Goal: Task Accomplishment & Management: Manage account settings

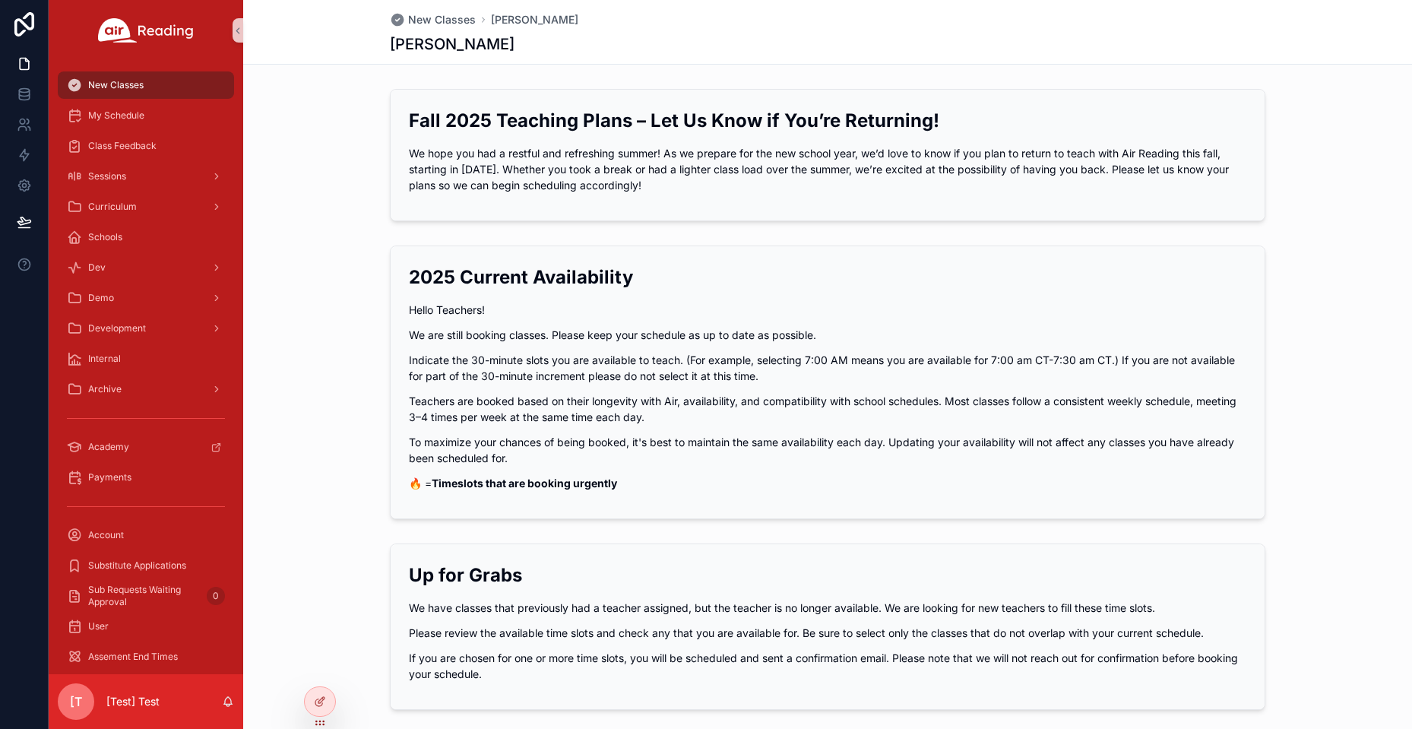
click at [78, 699] on span "[T" at bounding box center [76, 702] width 12 height 18
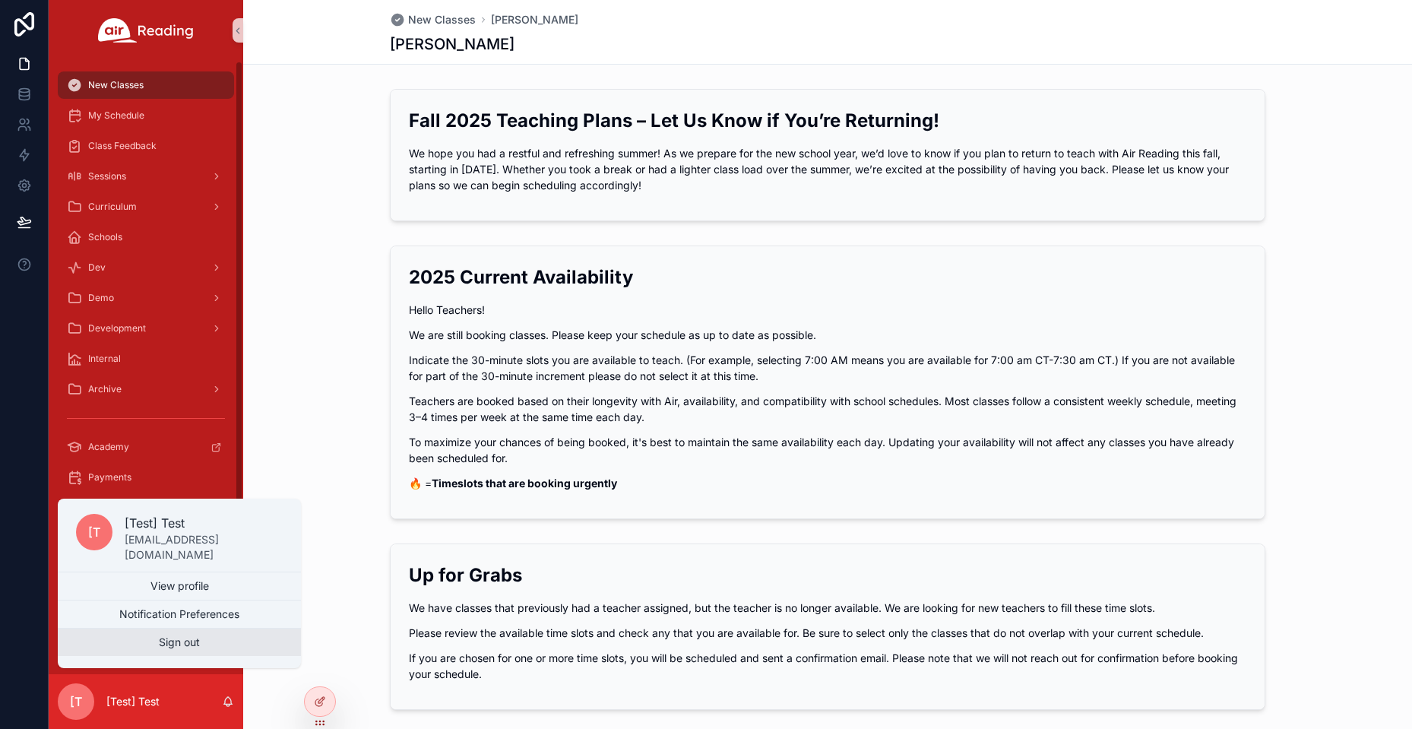
click at [212, 639] on button "Sign out" at bounding box center [179, 642] width 243 height 27
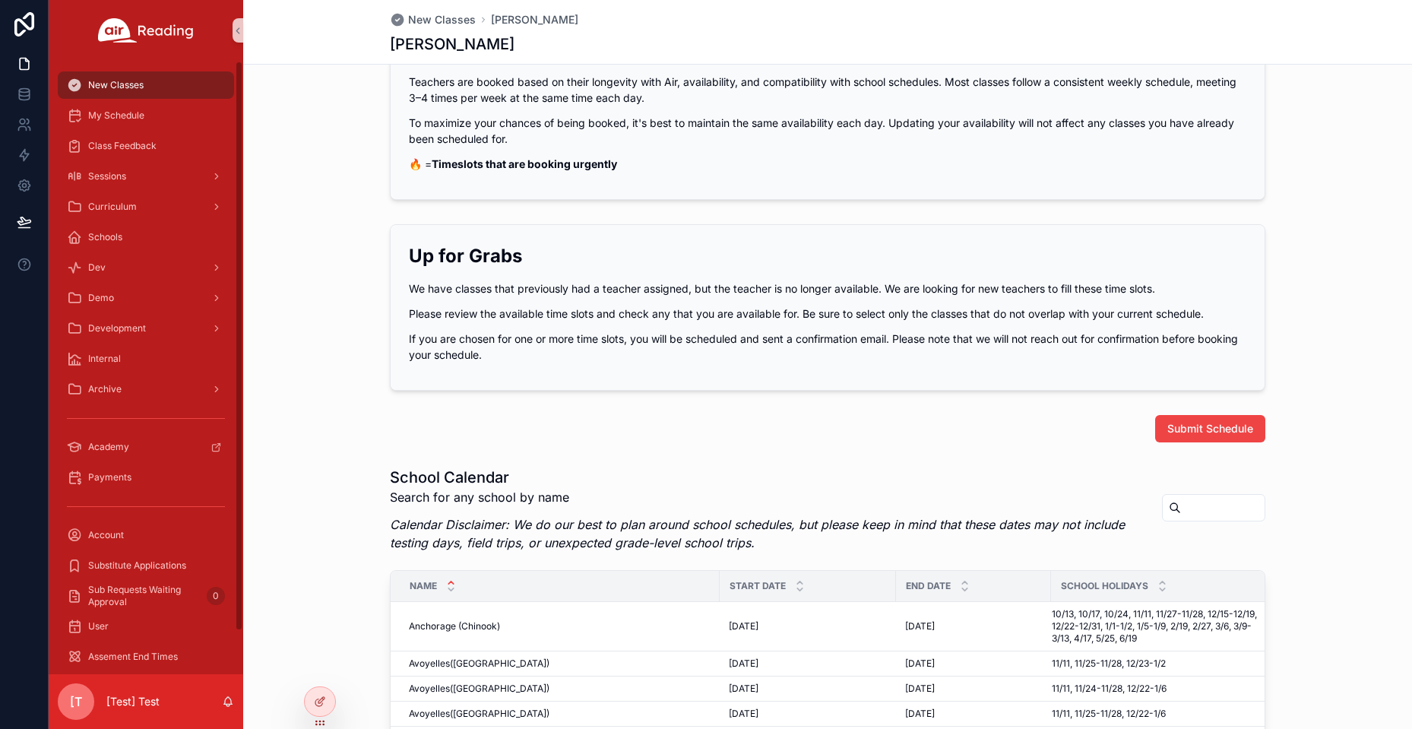
scroll to position [380, 0]
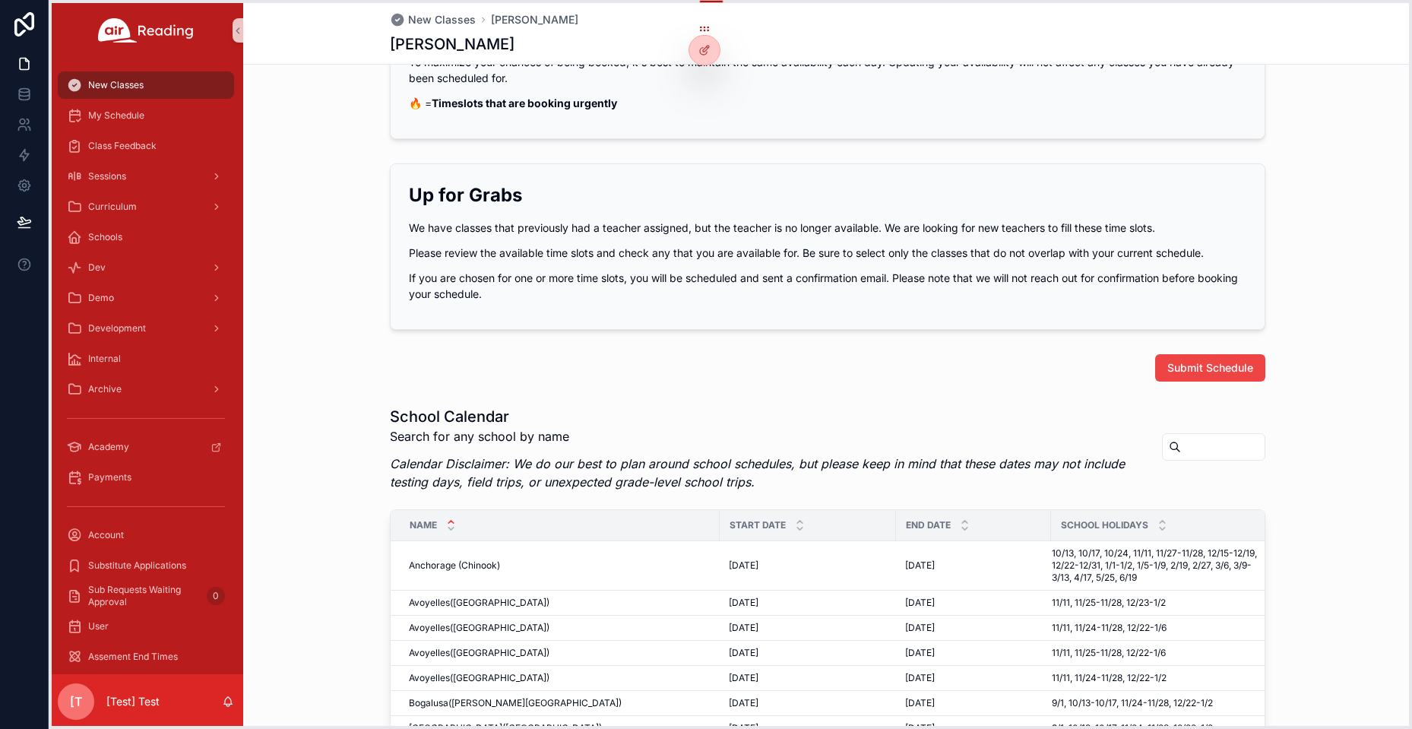
drag, startPoint x: 322, startPoint y: 727, endPoint x: 715, endPoint y: 48, distance: 785.0
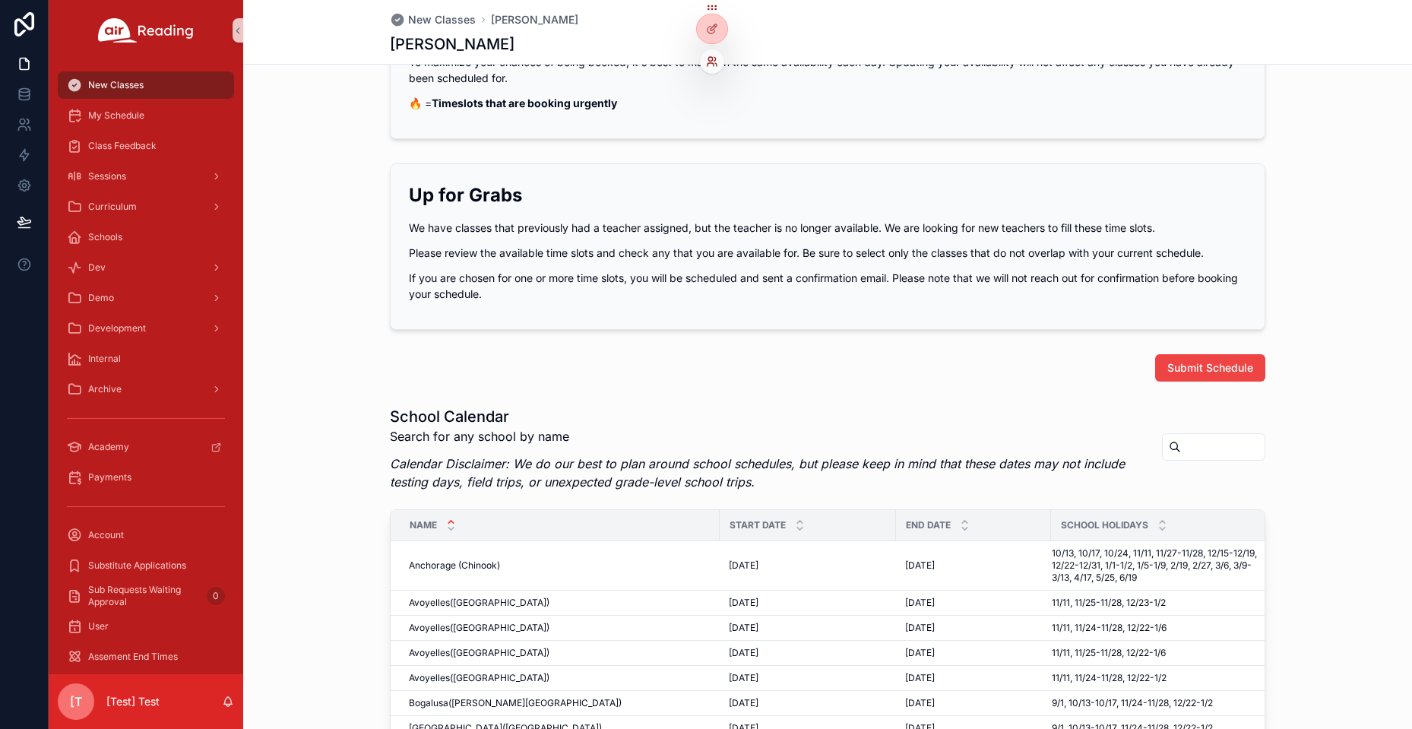
click at [711, 56] on icon at bounding box center [712, 61] width 12 height 12
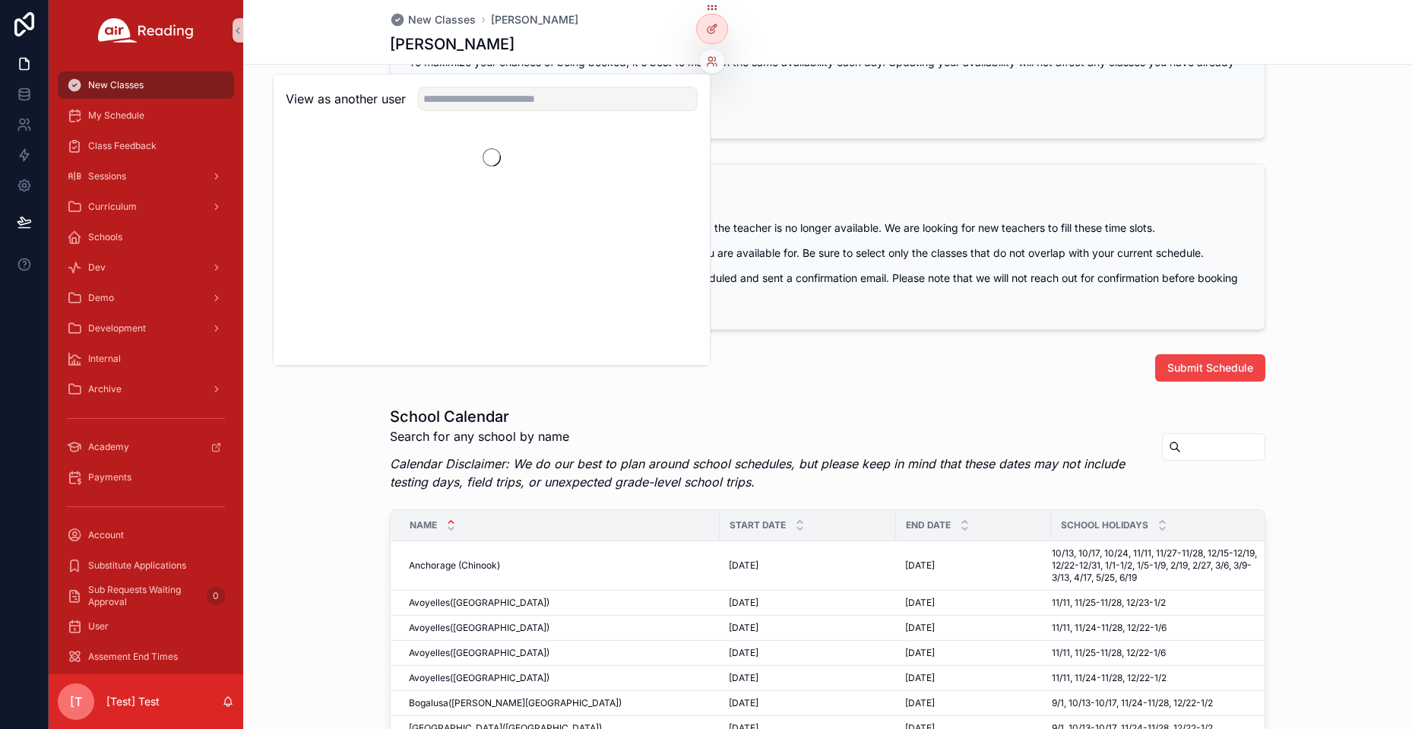
click at [527, 116] on div "View as another user" at bounding box center [492, 98] width 436 height 49
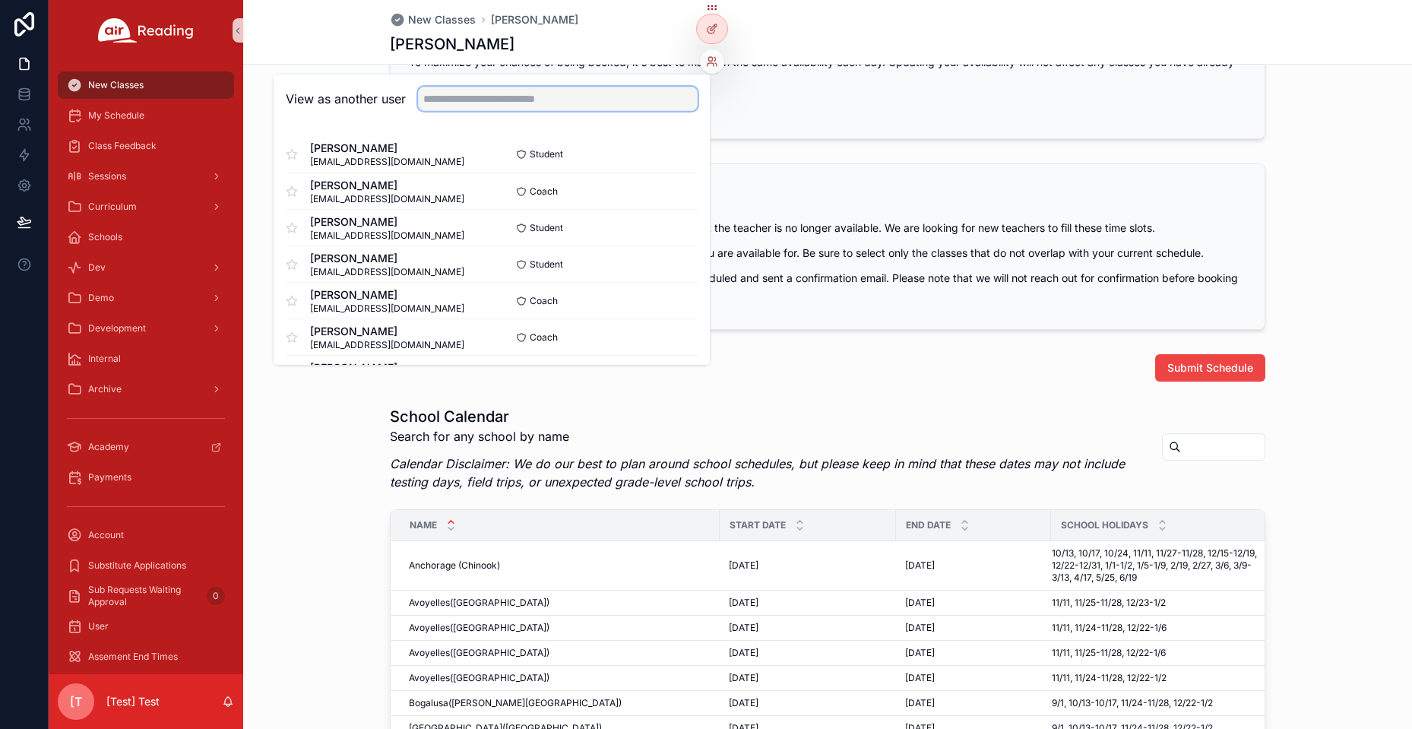
click at [526, 104] on input "text" at bounding box center [558, 99] width 280 height 24
paste input "**********"
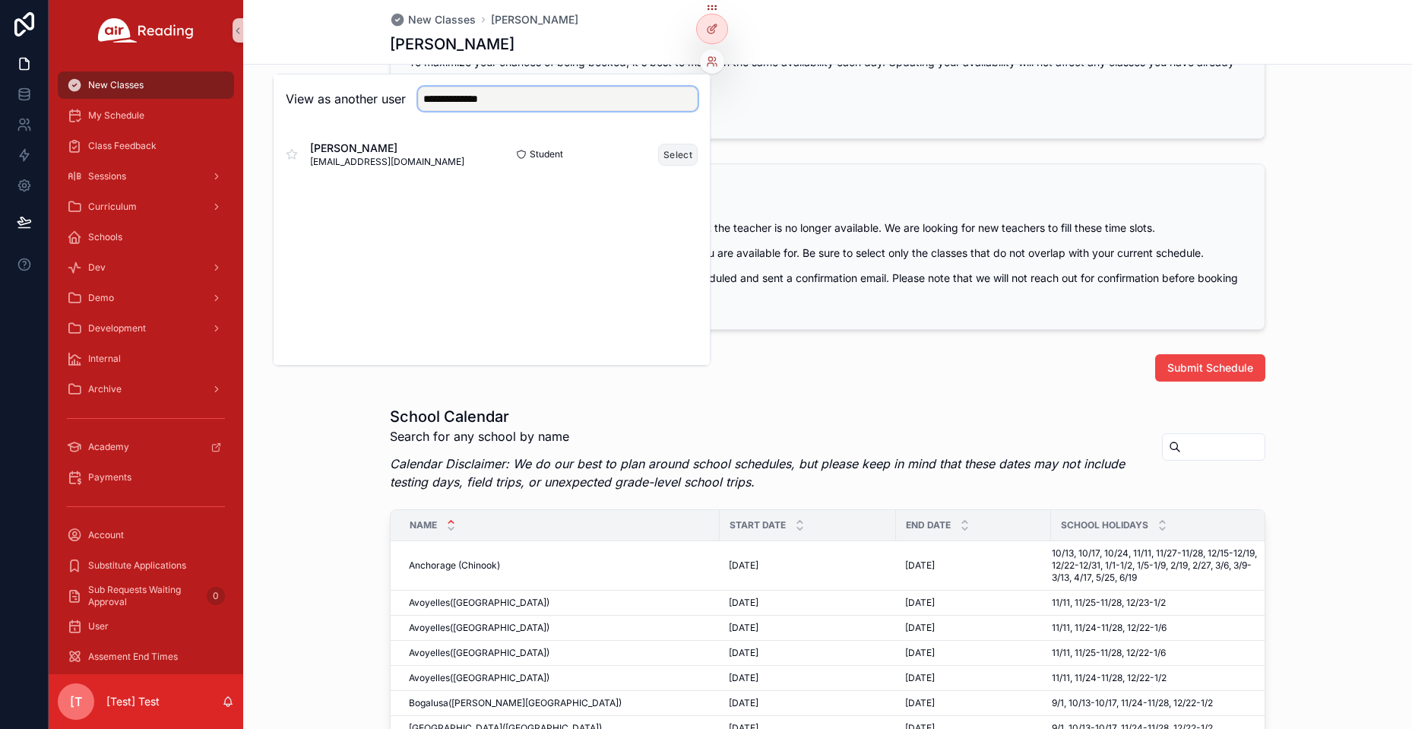
type input "**********"
click at [668, 145] on button "Select" at bounding box center [678, 155] width 40 height 22
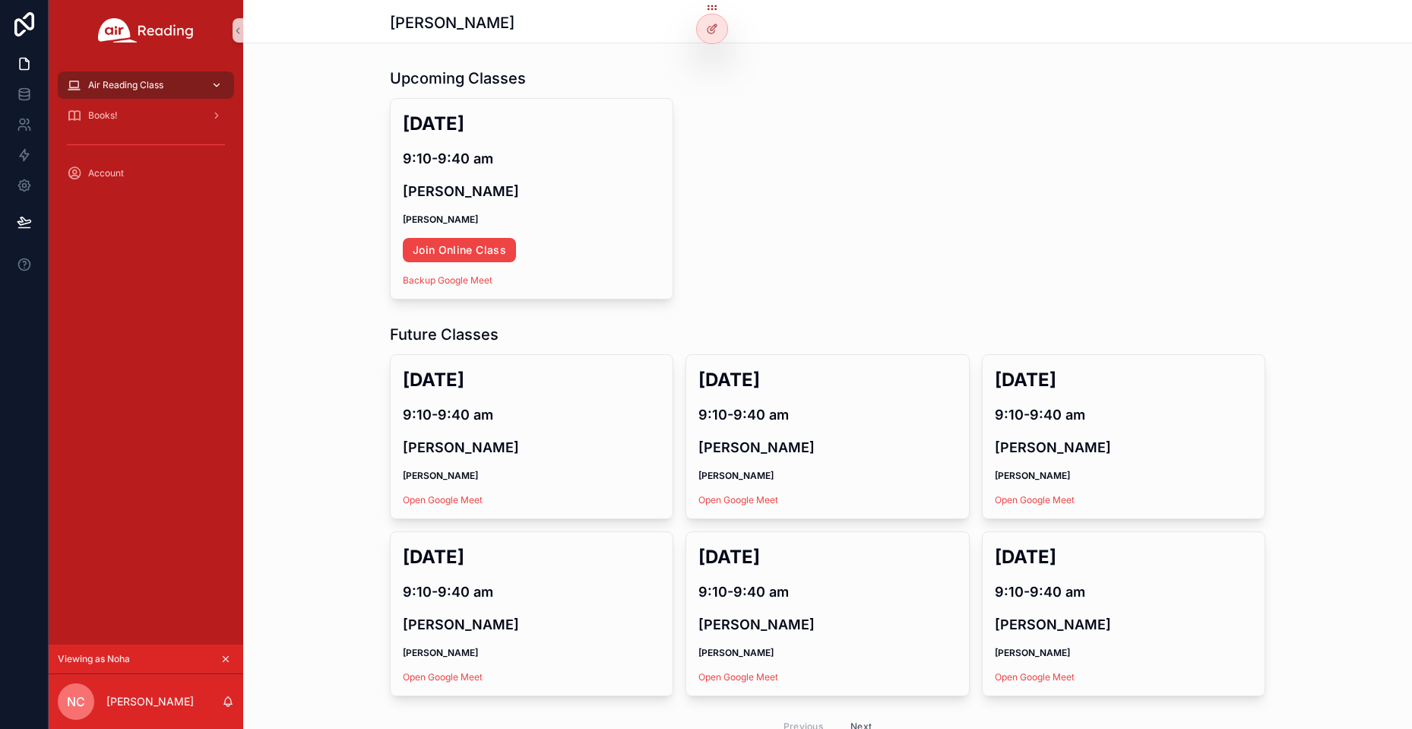
click at [179, 88] on div "Air Reading Class" at bounding box center [146, 85] width 158 height 24
click at [215, 90] on div "scrollable content" at bounding box center [215, 85] width 20 height 24
click at [219, 90] on icon "scrollable content" at bounding box center [216, 85] width 11 height 11
click at [218, 87] on icon "scrollable content" at bounding box center [216, 85] width 11 height 11
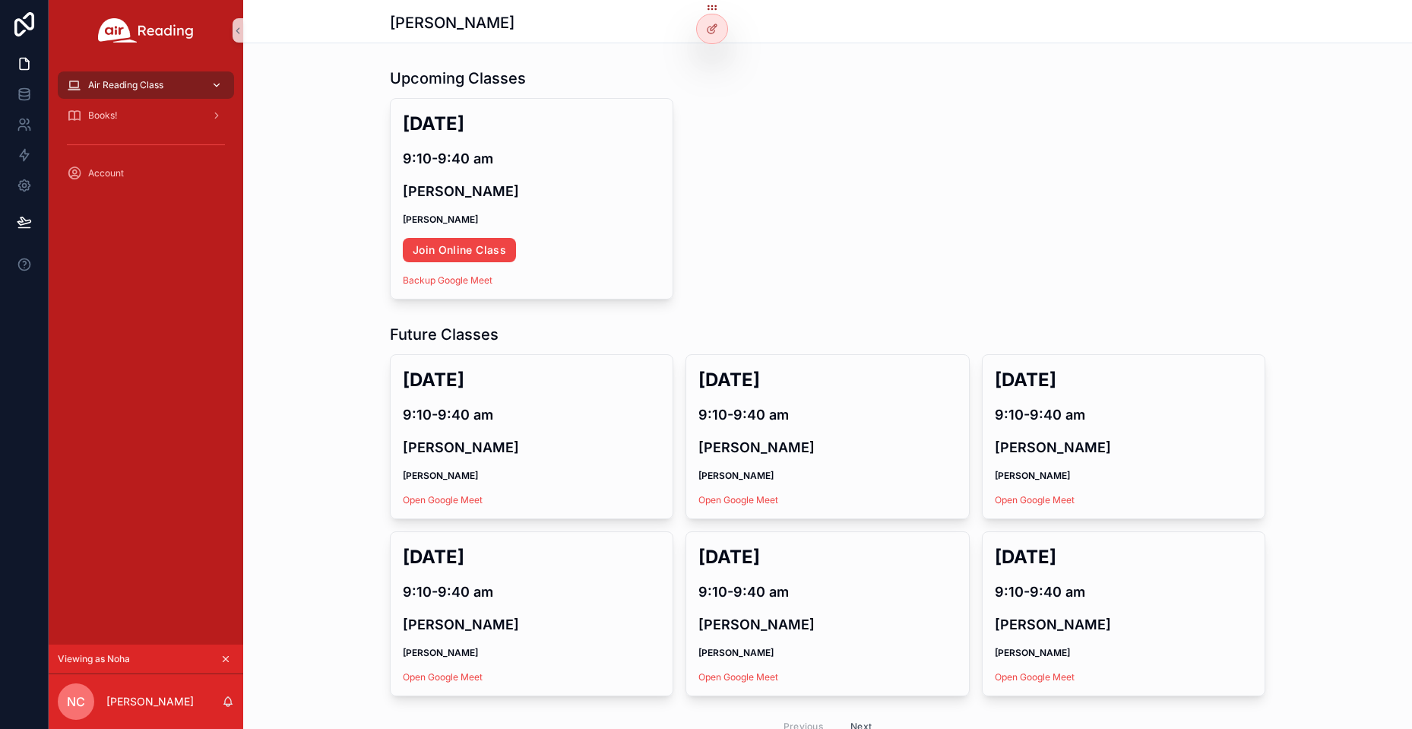
click at [213, 86] on icon "scrollable content" at bounding box center [216, 85] width 11 height 11
drag, startPoint x: 213, startPoint y: 86, endPoint x: 182, endPoint y: 84, distance: 30.4
click at [211, 86] on icon "scrollable content" at bounding box center [216, 85] width 11 height 11
click at [74, 87] on icon "scrollable content" at bounding box center [74, 85] width 14 height 15
click at [205, 87] on div "Air Reading Class" at bounding box center [146, 85] width 158 height 24
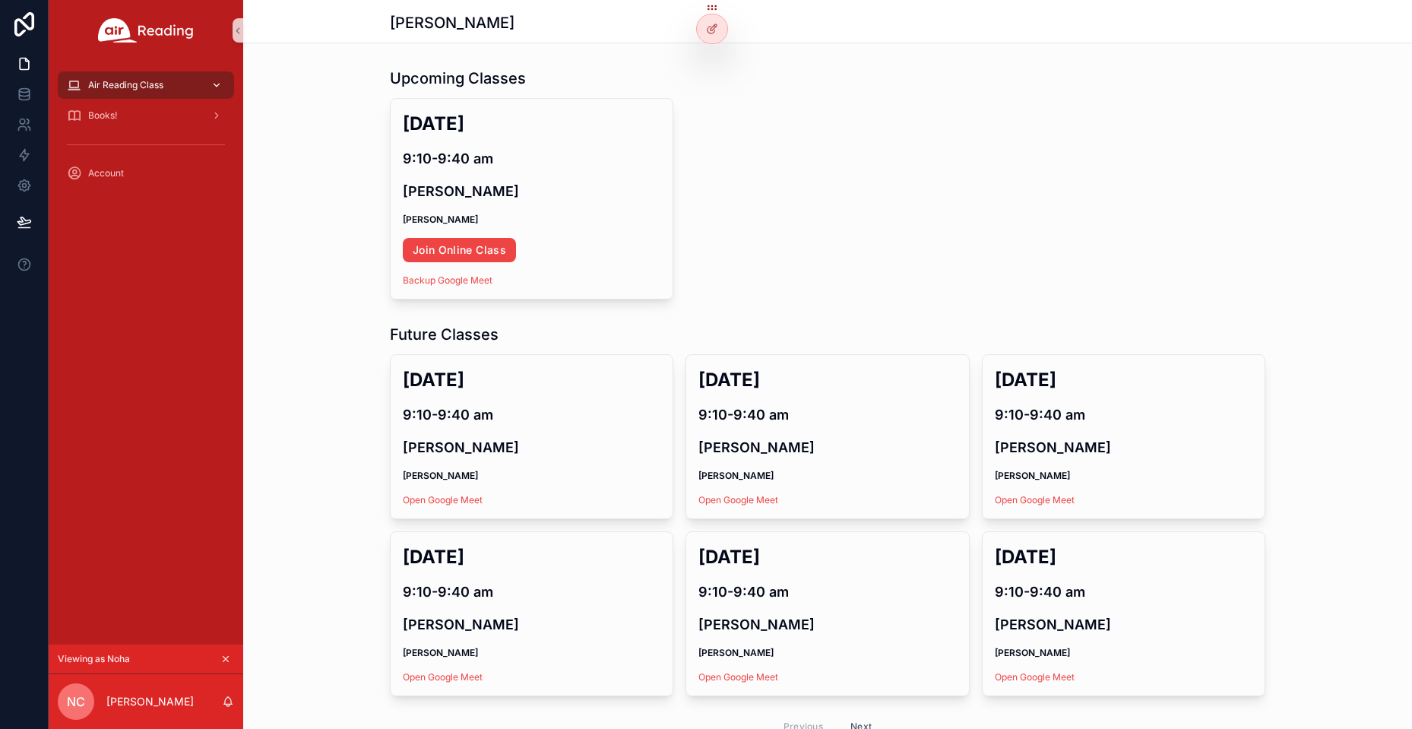
click at [227, 84] on link "Air Reading Class" at bounding box center [146, 84] width 176 height 27
click at [221, 81] on icon "scrollable content" at bounding box center [216, 85] width 11 height 11
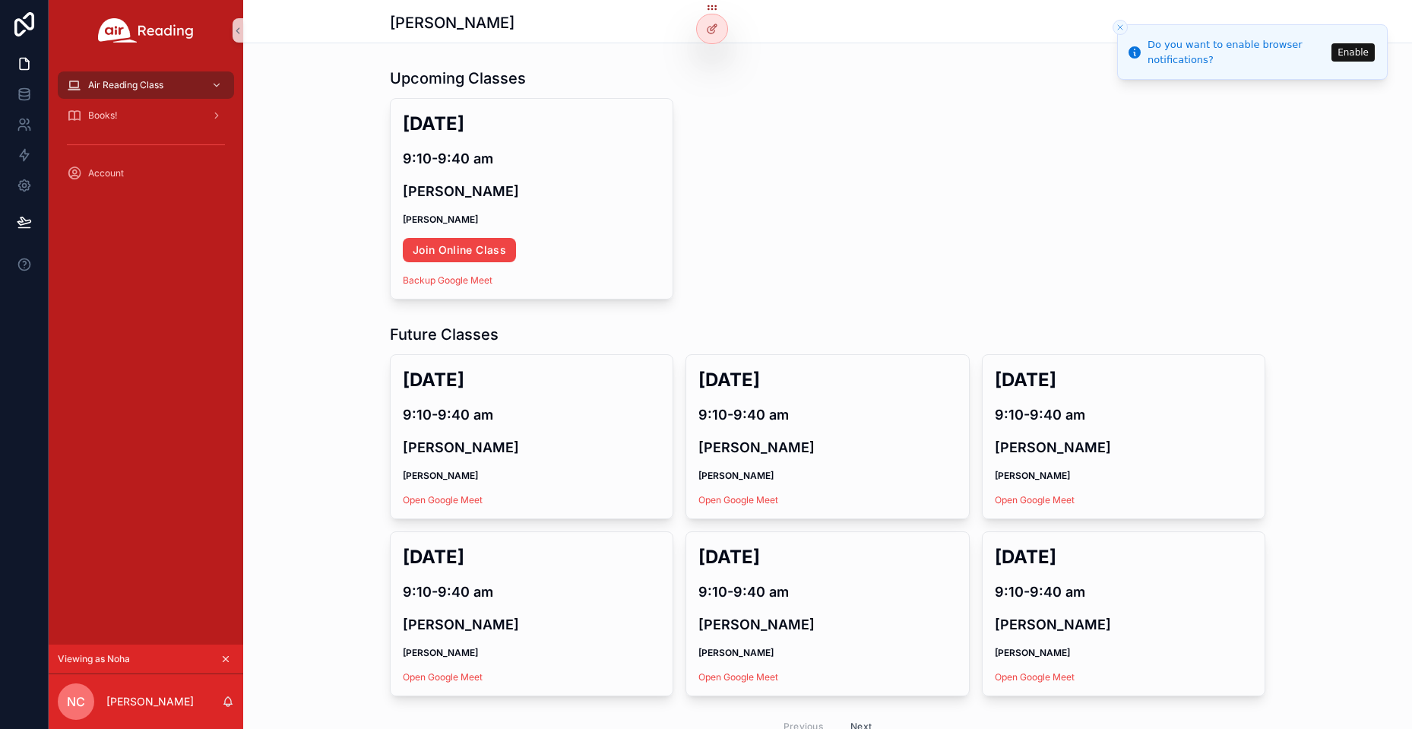
drag, startPoint x: 420, startPoint y: 17, endPoint x: 395, endPoint y: 21, distance: 24.5
click at [405, 17] on h1 "Noha Chikhaoui" at bounding box center [452, 22] width 125 height 21
click at [177, 193] on div "Air Reading Class Books! Account" at bounding box center [146, 134] width 195 height 146
click at [210, 86] on div "scrollable content" at bounding box center [215, 85] width 20 height 24
click at [214, 85] on icon "scrollable content" at bounding box center [216, 85] width 11 height 11
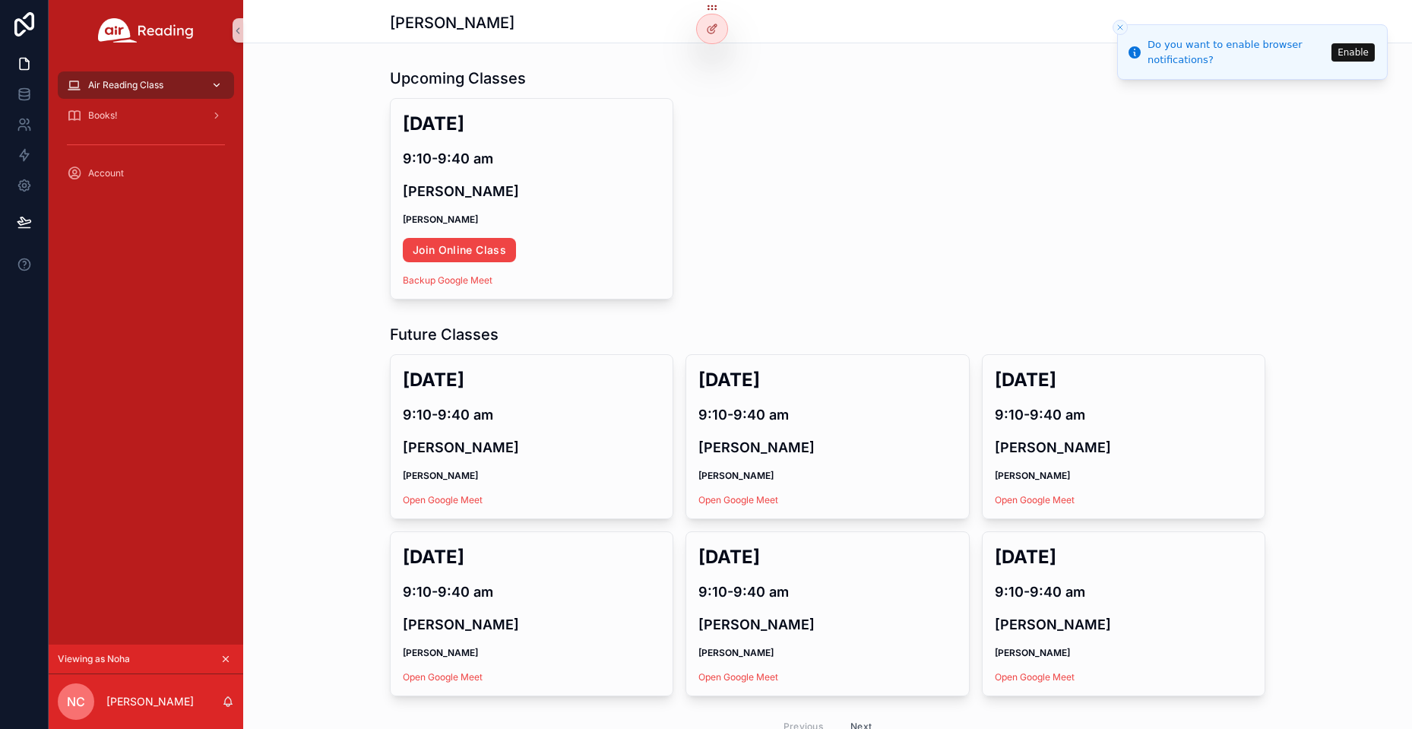
click at [212, 80] on icon "scrollable content" at bounding box center [216, 85] width 11 height 11
click at [205, 87] on div "scrollable content" at bounding box center [215, 85] width 20 height 24
click at [219, 87] on icon "scrollable content" at bounding box center [216, 85] width 11 height 11
click at [188, 91] on div "Air Reading Class" at bounding box center [146, 85] width 158 height 24
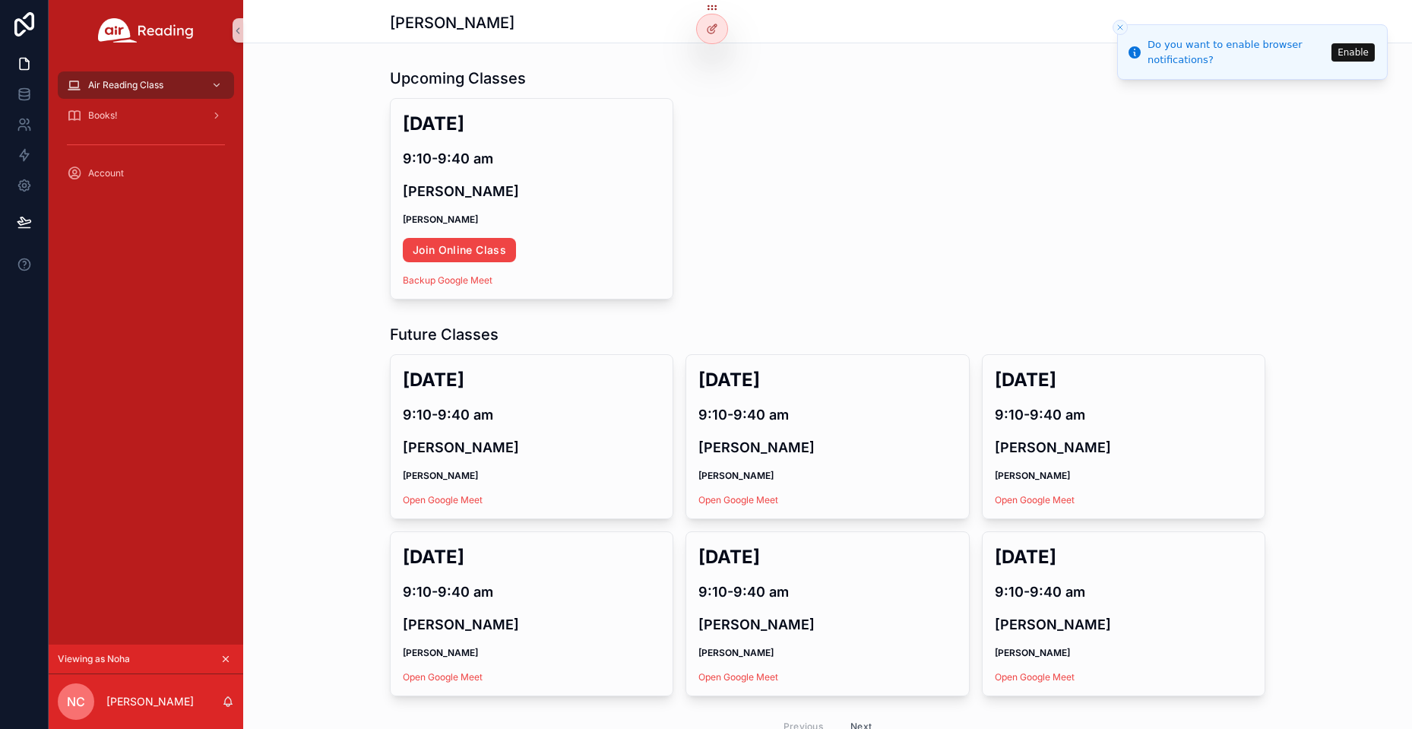
click at [141, 64] on div "Air Reading Class Books! Account" at bounding box center [146, 134] width 195 height 146
